Goal: Complete application form

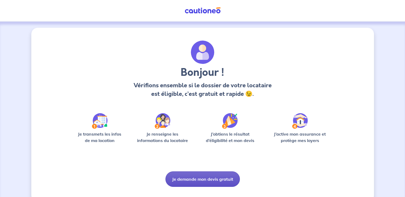
click at [200, 177] on button "Je demande mon devis gratuit" at bounding box center [202, 180] width 74 height 16
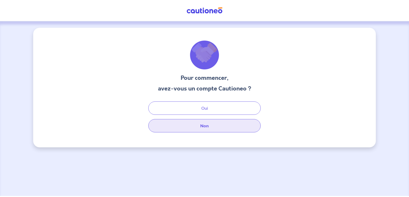
click at [209, 125] on button "Non" at bounding box center [204, 125] width 112 height 13
